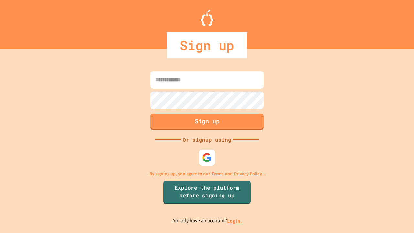
click at [235, 221] on link "Log in." at bounding box center [234, 220] width 15 height 7
